Goal: Task Accomplishment & Management: Use online tool/utility

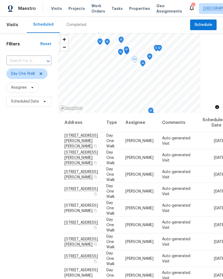
click at [0, 0] on icon at bounding box center [0, 0] width 0 height 0
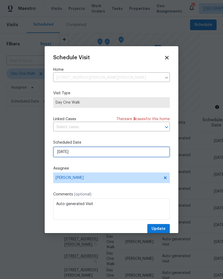
click at [81, 153] on input "8/27/2025" at bounding box center [111, 152] width 117 height 11
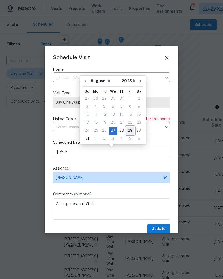
click at [128, 132] on div "29" at bounding box center [130, 130] width 9 height 7
type input "8/29/2025"
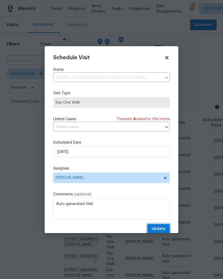
click at [164, 230] on span "Update" at bounding box center [159, 229] width 14 height 7
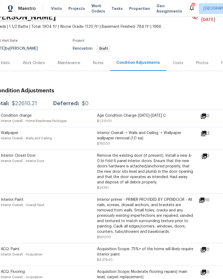
scroll to position [19, 7]
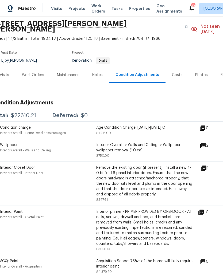
click at [75, 9] on span "Projects" at bounding box center [76, 8] width 17 height 5
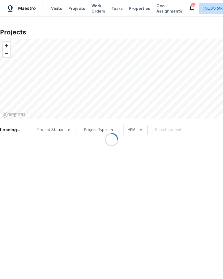
click at [185, 129] on div at bounding box center [111, 139] width 223 height 279
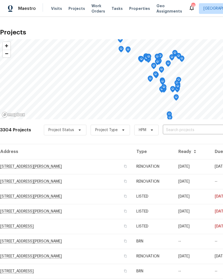
click at [185, 130] on input "text" at bounding box center [193, 130] width 61 height 8
type input "3912"
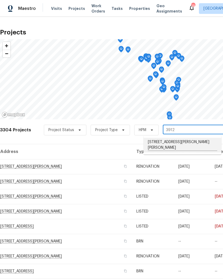
click at [182, 144] on li "[STREET_ADDRESS][PERSON_NAME][PERSON_NAME]" at bounding box center [183, 145] width 78 height 15
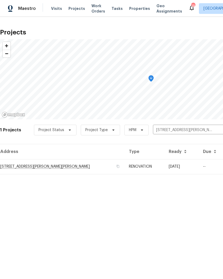
click at [157, 165] on td "RENOVATION" at bounding box center [145, 166] width 40 height 15
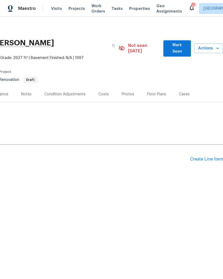
scroll to position [0, 79]
click at [204, 157] on div "Create Line Item" at bounding box center [206, 159] width 33 height 5
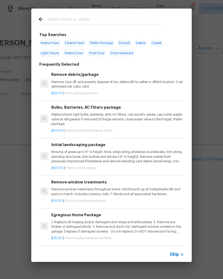
click at [39, 15] on div at bounding box center [99, 19] width 136 height 21
click at [41, 20] on icon at bounding box center [41, 19] width 4 height 4
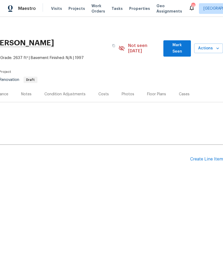
click at [217, 48] on icon "button" at bounding box center [217, 48] width 5 height 5
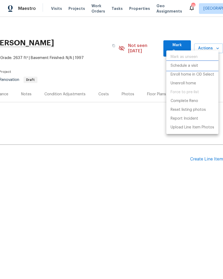
click at [193, 67] on p "Schedule a visit" at bounding box center [185, 66] width 28 height 6
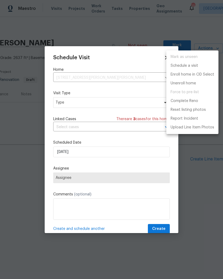
click at [82, 105] on div at bounding box center [111, 139] width 223 height 279
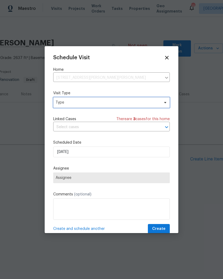
click at [101, 103] on span "Type" at bounding box center [108, 102] width 104 height 5
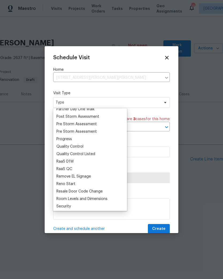
scroll to position [339, 0]
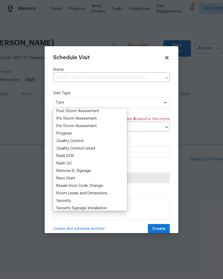
click at [76, 133] on div "Progress" at bounding box center [90, 133] width 71 height 7
click at [68, 132] on div "Progress" at bounding box center [64, 133] width 16 height 5
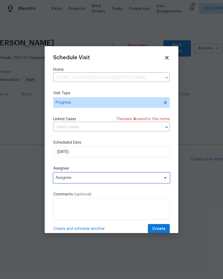
click at [73, 177] on span "Assignee" at bounding box center [108, 178] width 105 height 4
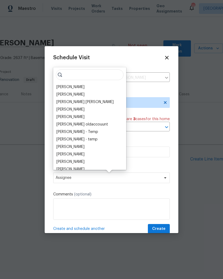
click at [74, 87] on div "[PERSON_NAME]" at bounding box center [70, 87] width 28 height 5
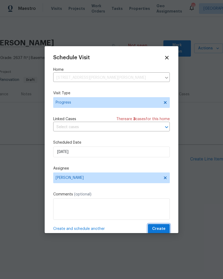
click at [163, 230] on span "Create" at bounding box center [158, 229] width 13 height 7
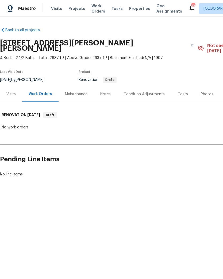
click at [135, 10] on span "Properties" at bounding box center [139, 8] width 21 height 5
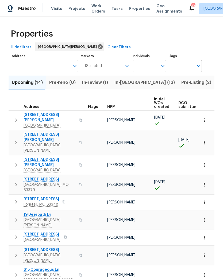
click at [181, 84] on span "Pre-Listing (2)" at bounding box center [196, 82] width 30 height 7
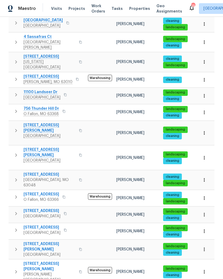
scroll to position [274, 0]
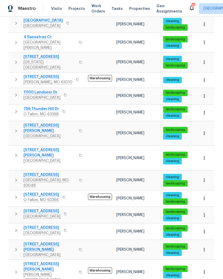
click at [37, 225] on span "[STREET_ADDRESS]" at bounding box center [42, 227] width 37 height 5
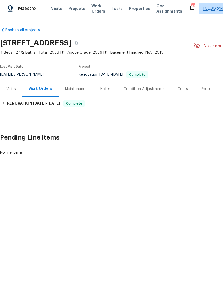
click at [107, 90] on div "Notes" at bounding box center [105, 88] width 10 height 5
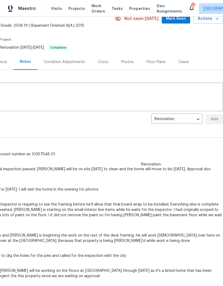
scroll to position [27, 79]
click at [215, 22] on button "Actions" at bounding box center [208, 19] width 30 height 10
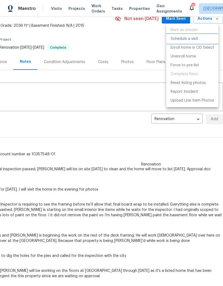
click at [194, 40] on p "Schedule a visit" at bounding box center [185, 39] width 28 height 6
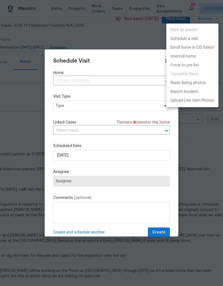
click at [91, 108] on div at bounding box center [111, 143] width 223 height 286
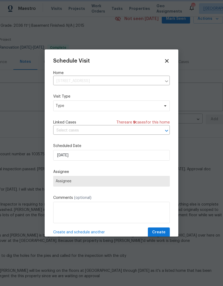
scroll to position [24, 79]
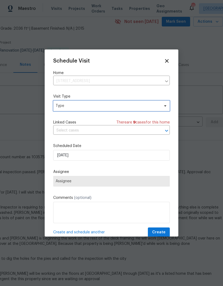
click at [89, 105] on span "Type" at bounding box center [108, 105] width 104 height 5
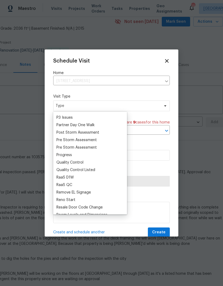
scroll to position [324, 0]
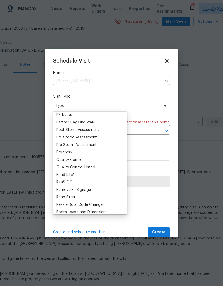
click at [75, 151] on div "Progress" at bounding box center [90, 152] width 71 height 7
click at [68, 152] on div "Progress" at bounding box center [64, 152] width 16 height 5
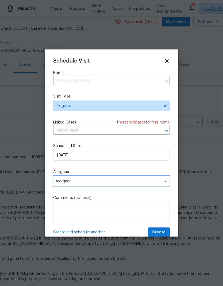
click at [68, 183] on span "Assignee" at bounding box center [108, 181] width 105 height 4
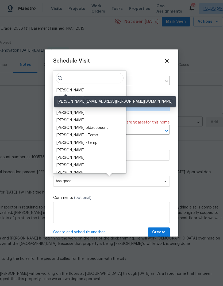
click at [70, 90] on div "[PERSON_NAME]" at bounding box center [70, 90] width 28 height 5
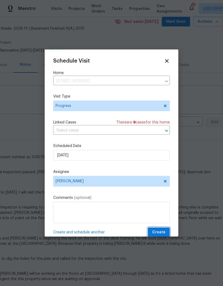
click at [161, 235] on span "Create" at bounding box center [158, 232] width 13 height 7
